Goal: Information Seeking & Learning: Learn about a topic

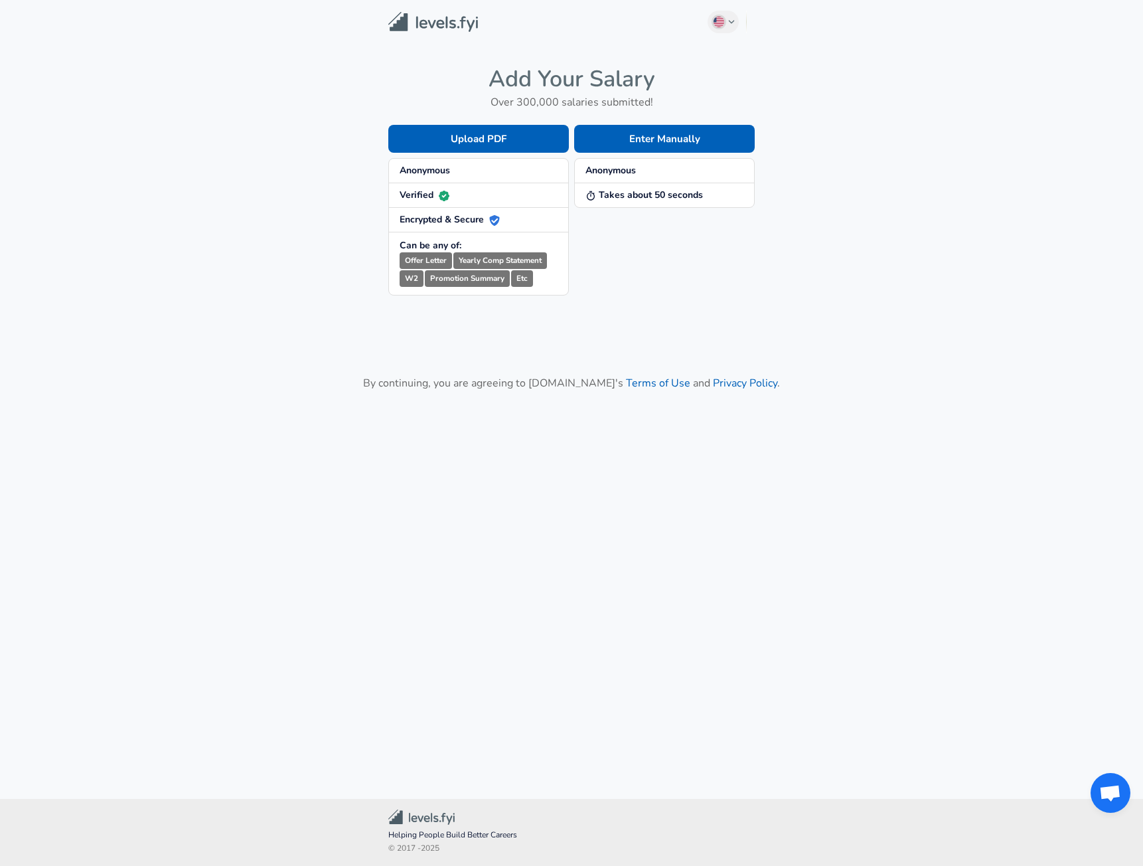
click at [231, 274] on main "English ([GEOGRAPHIC_DATA]) Change Add Your Salary Over 300,000 salaries submit…" at bounding box center [571, 383] width 1143 height 767
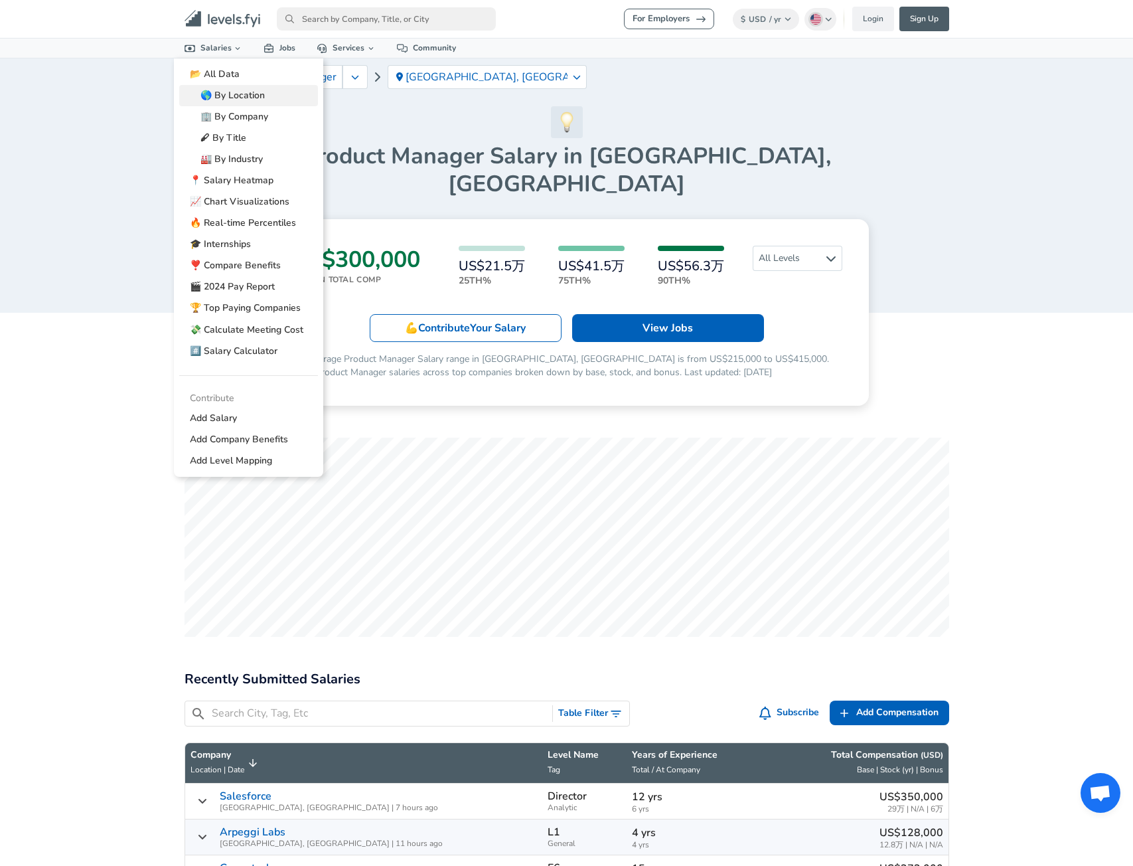
click at [234, 89] on link "🌎 By Location" at bounding box center [248, 95] width 139 height 21
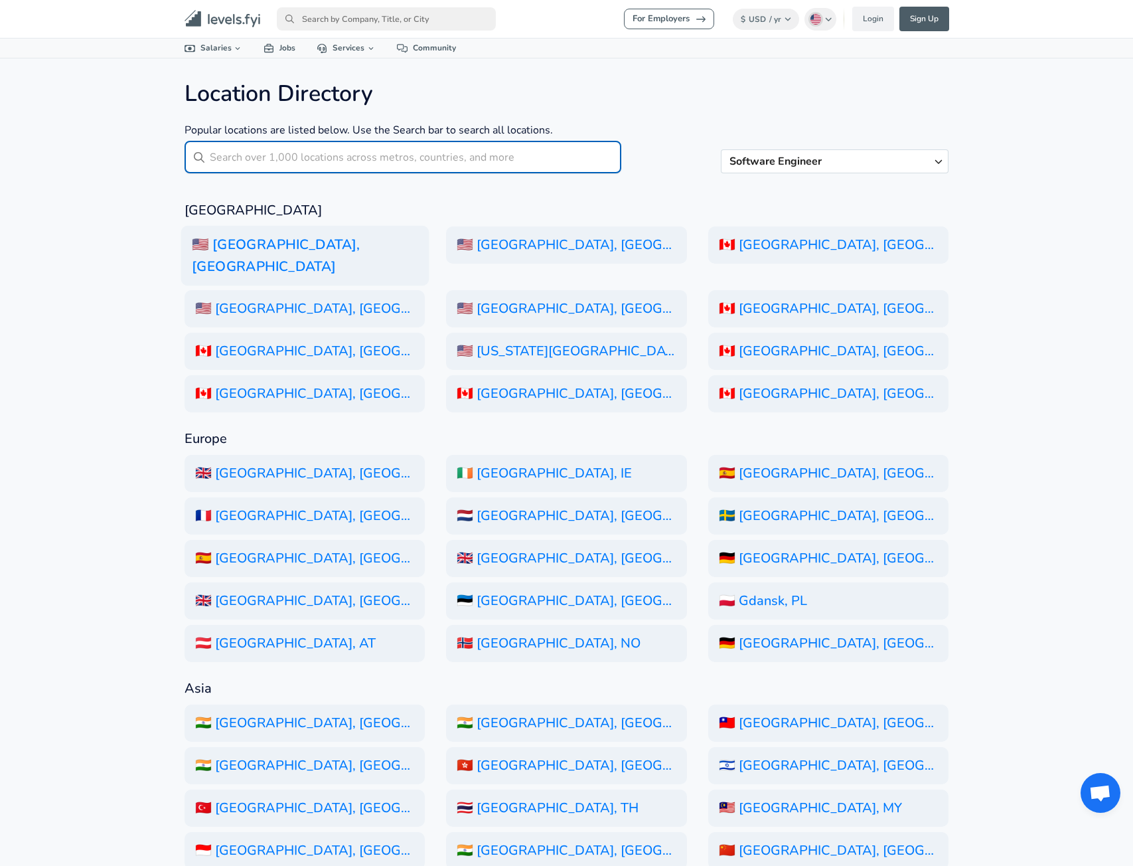
click at [301, 250] on h6 "🇺🇸 [GEOGRAPHIC_DATA], [GEOGRAPHIC_DATA]" at bounding box center [305, 256] width 248 height 60
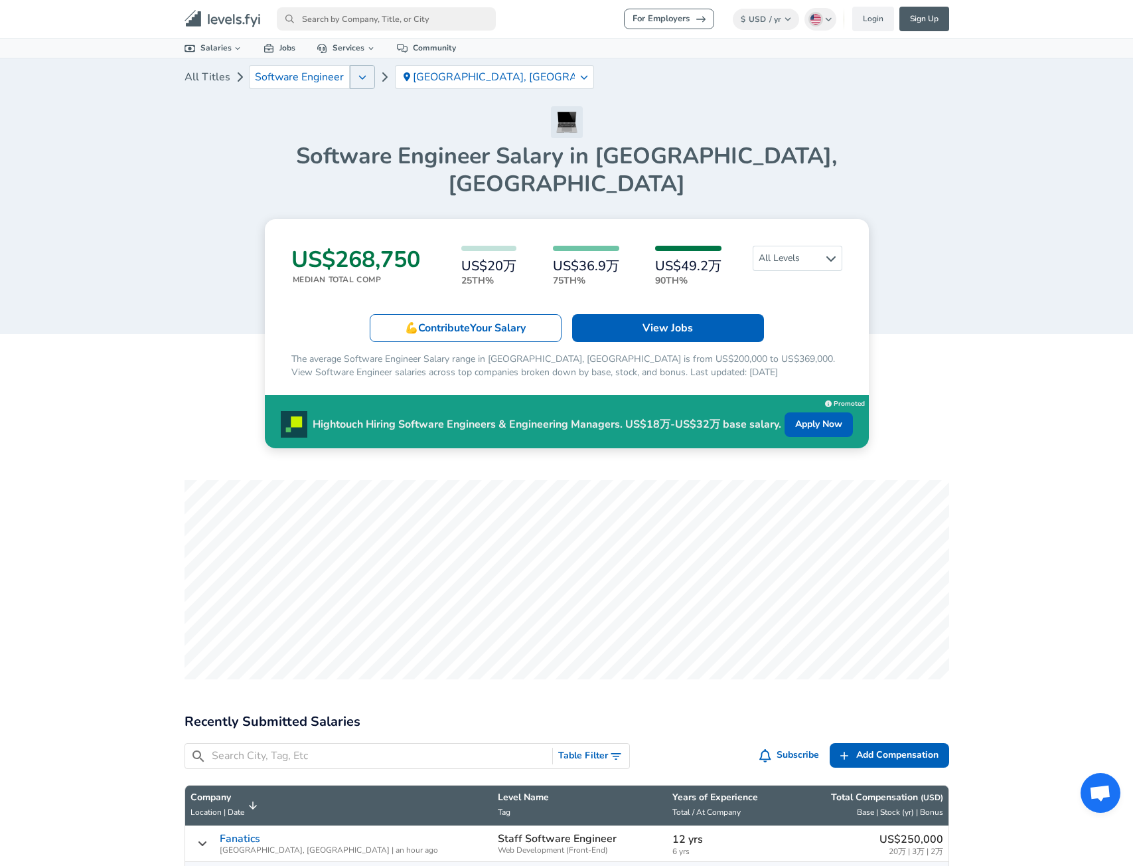
click at [363, 70] on button "button" at bounding box center [362, 77] width 25 height 24
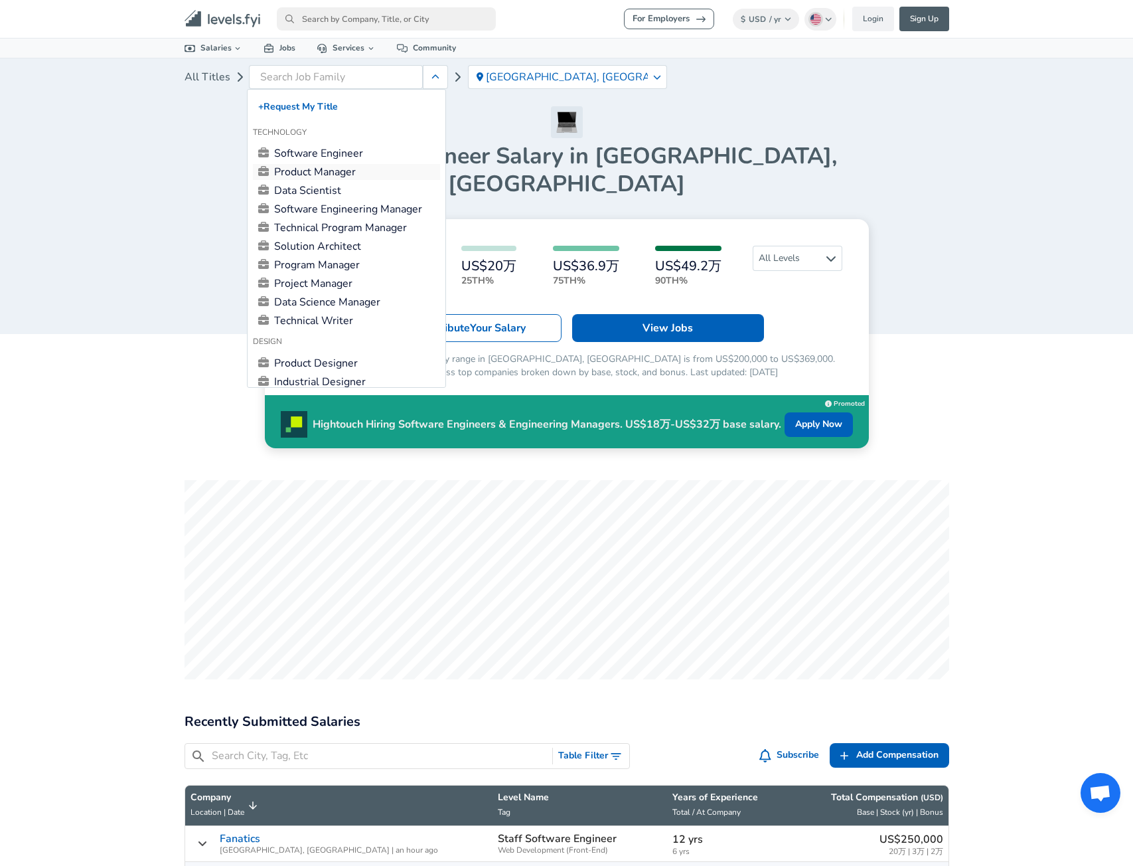
click at [315, 173] on link "Product Manager" at bounding box center [346, 172] width 187 height 16
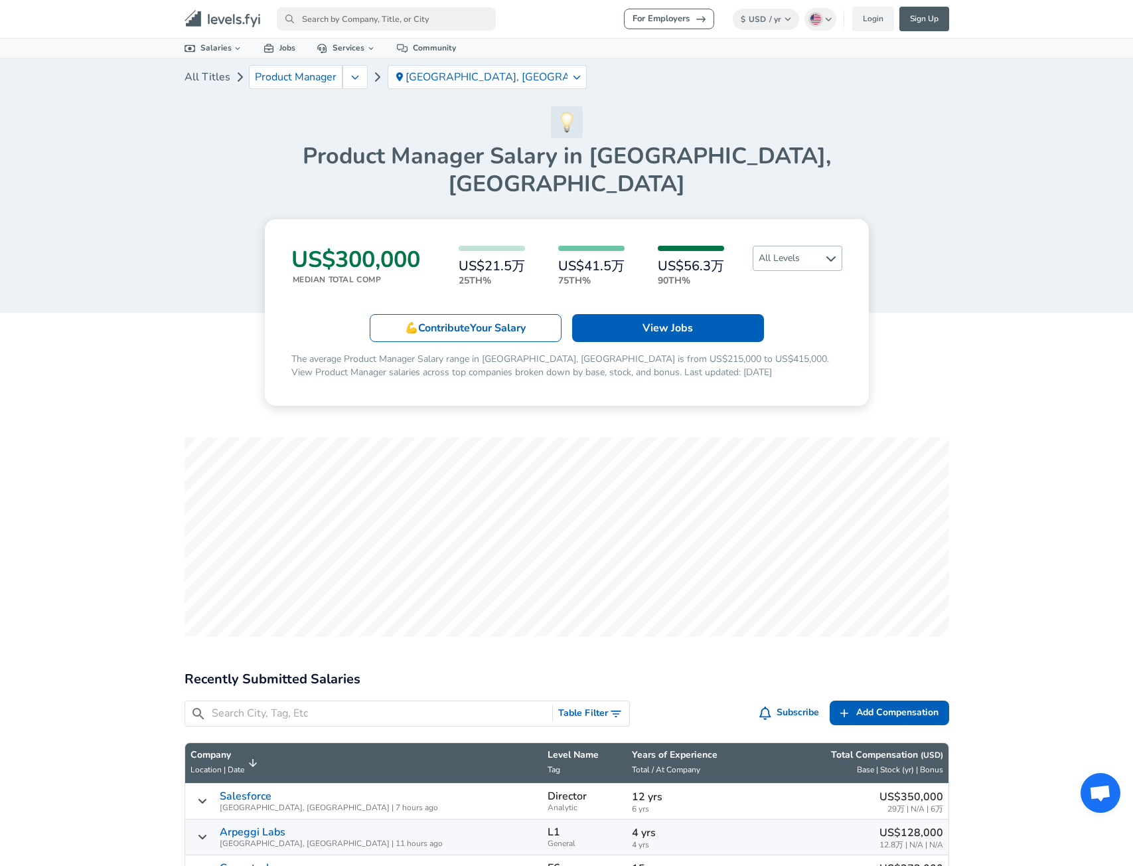
click at [787, 246] on span "All Levels" at bounding box center [798, 258] width 88 height 24
click at [779, 272] on link "Entry Level" at bounding box center [787, 276] width 90 height 16
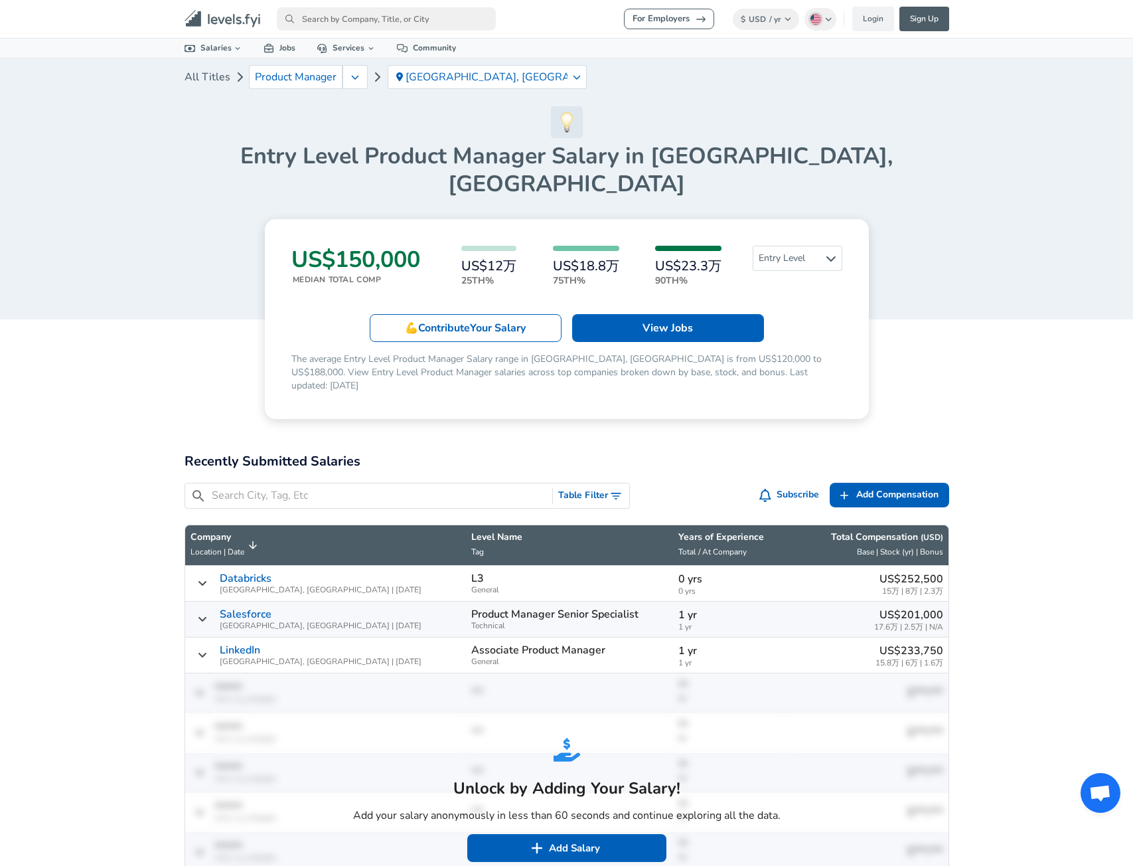
click at [229, 14] on icon "Levels FYI Logo" at bounding box center [223, 19] width 76 height 18
